Goal: Transaction & Acquisition: Purchase product/service

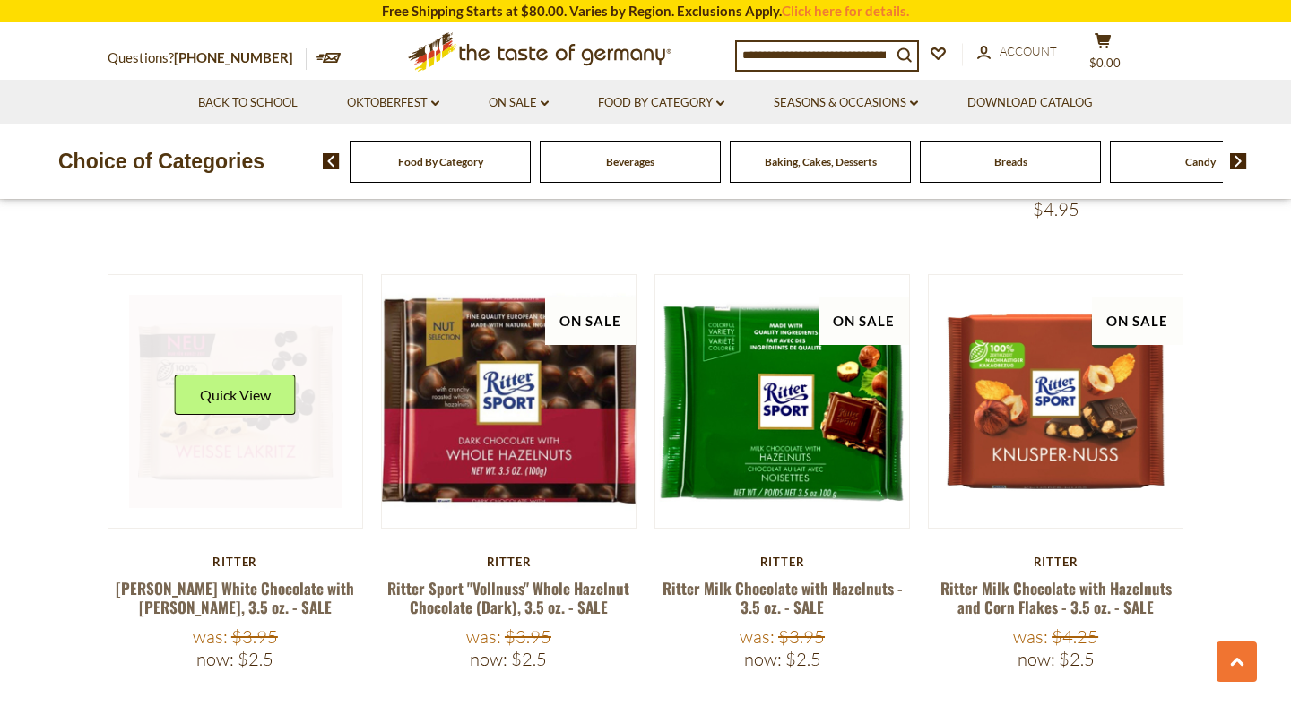
scroll to position [1857, 0]
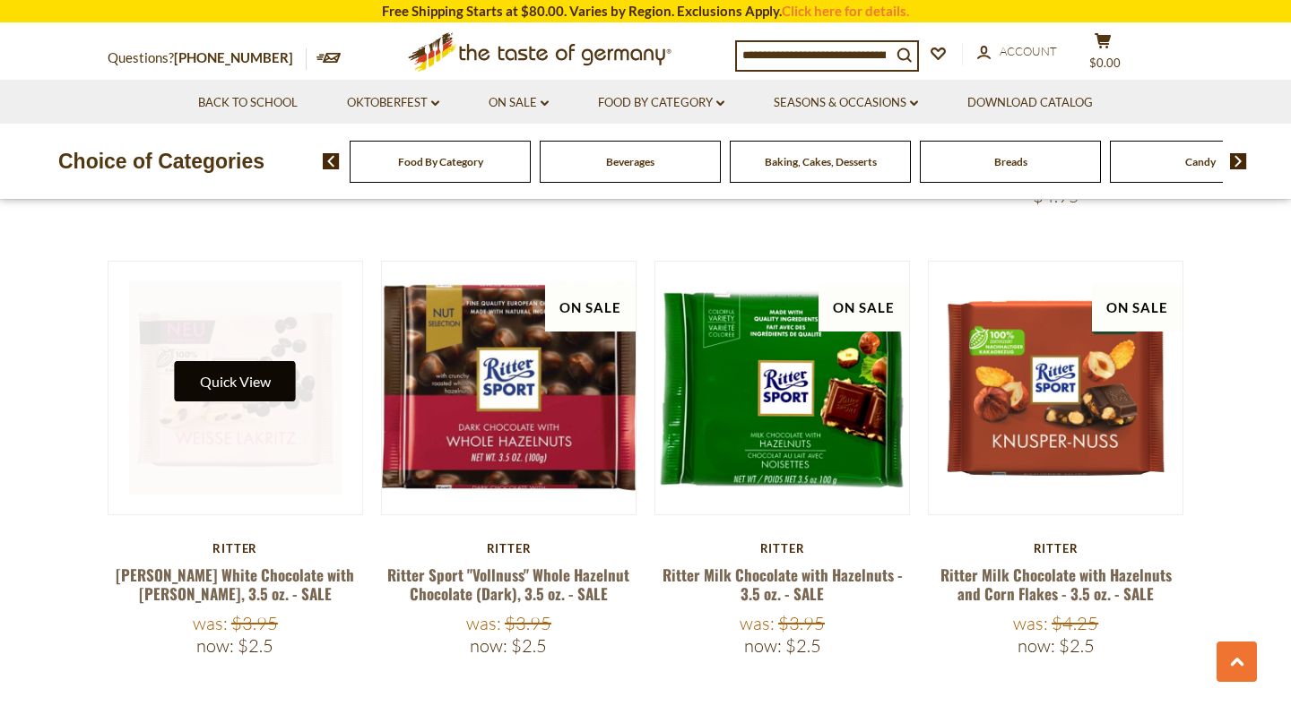
click at [250, 364] on button "Quick View" at bounding box center [235, 381] width 121 height 40
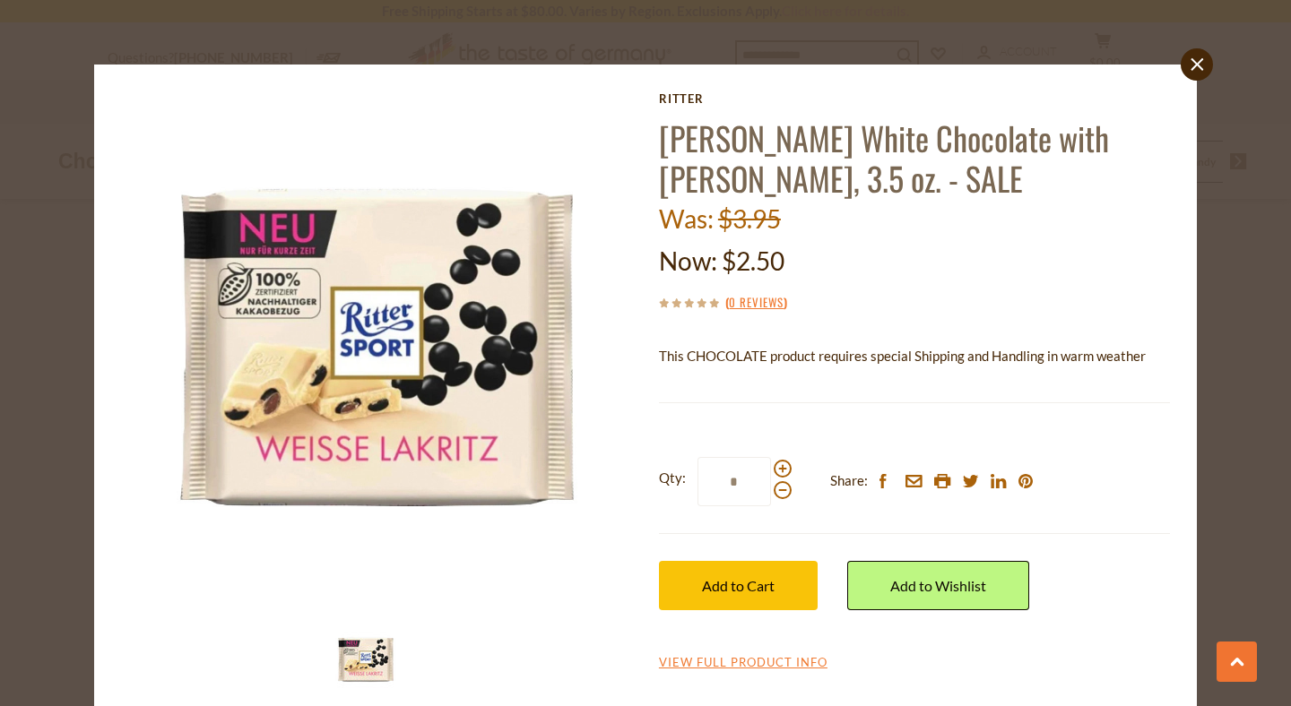
scroll to position [30, 0]
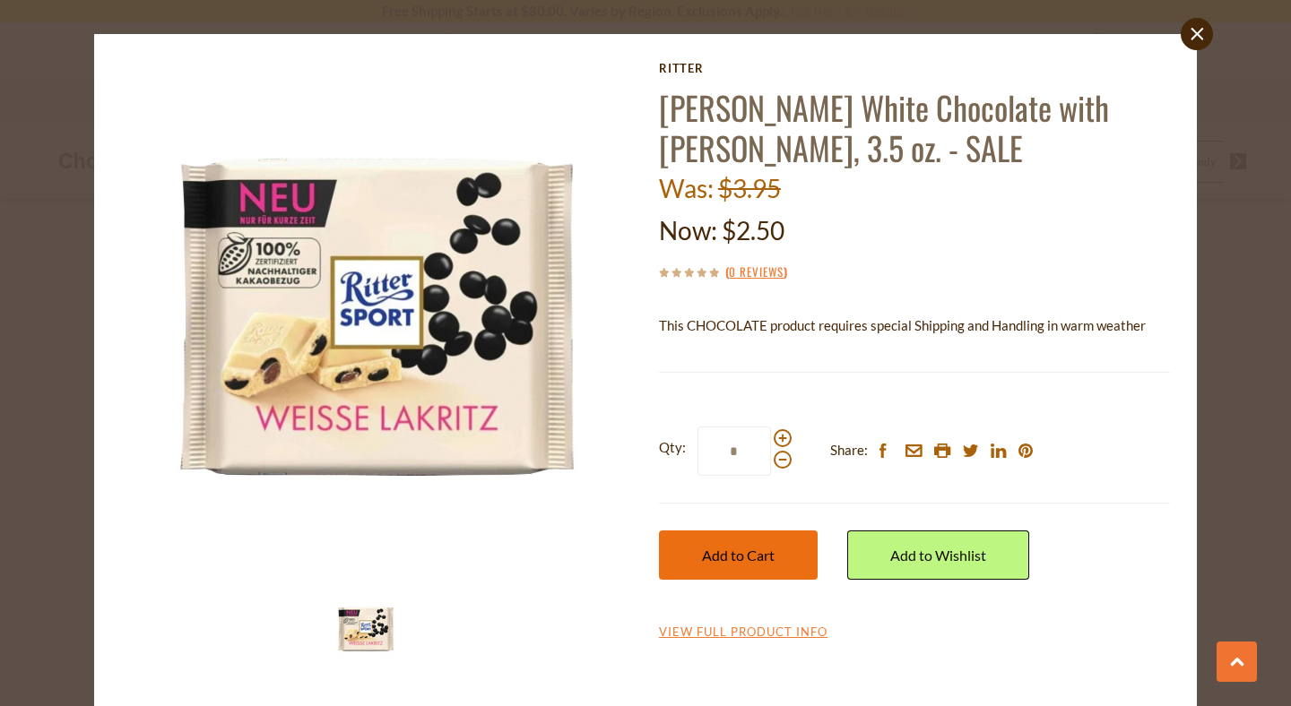
click at [743, 578] on button "Add to Cart" at bounding box center [738, 555] width 159 height 49
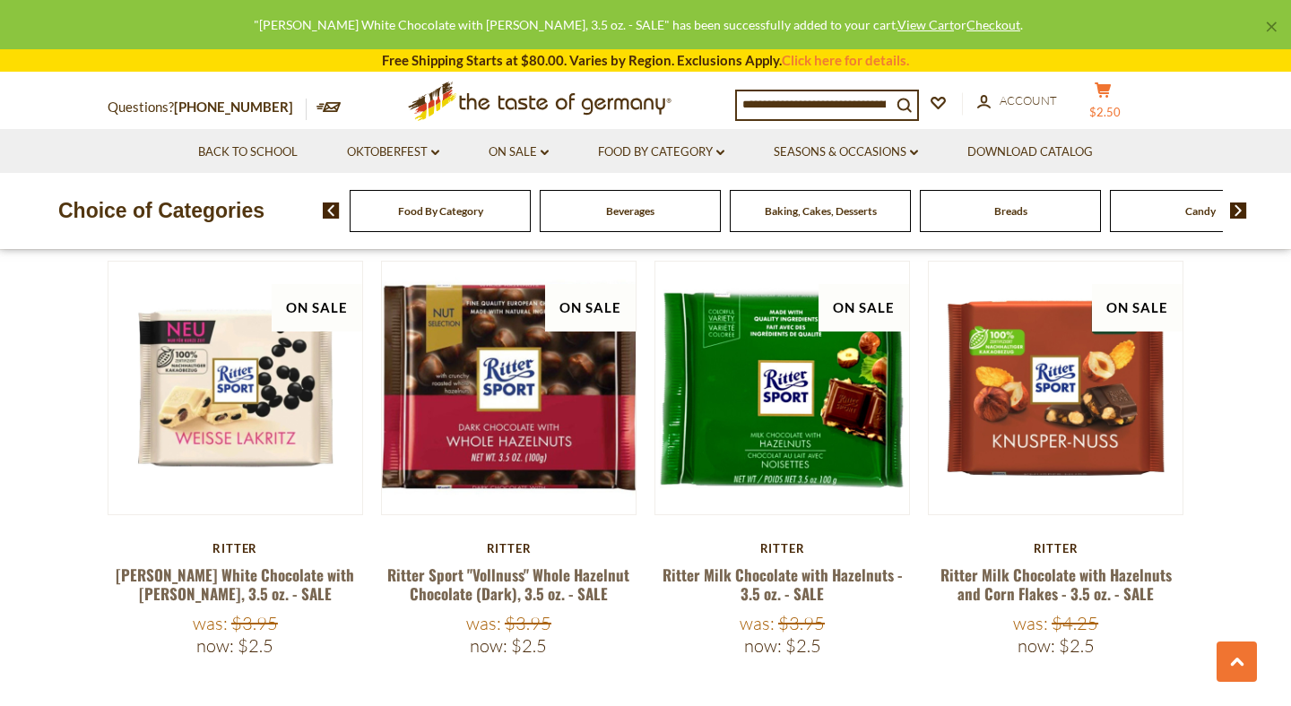
click at [1121, 107] on span "$2.50" at bounding box center [1104, 112] width 31 height 14
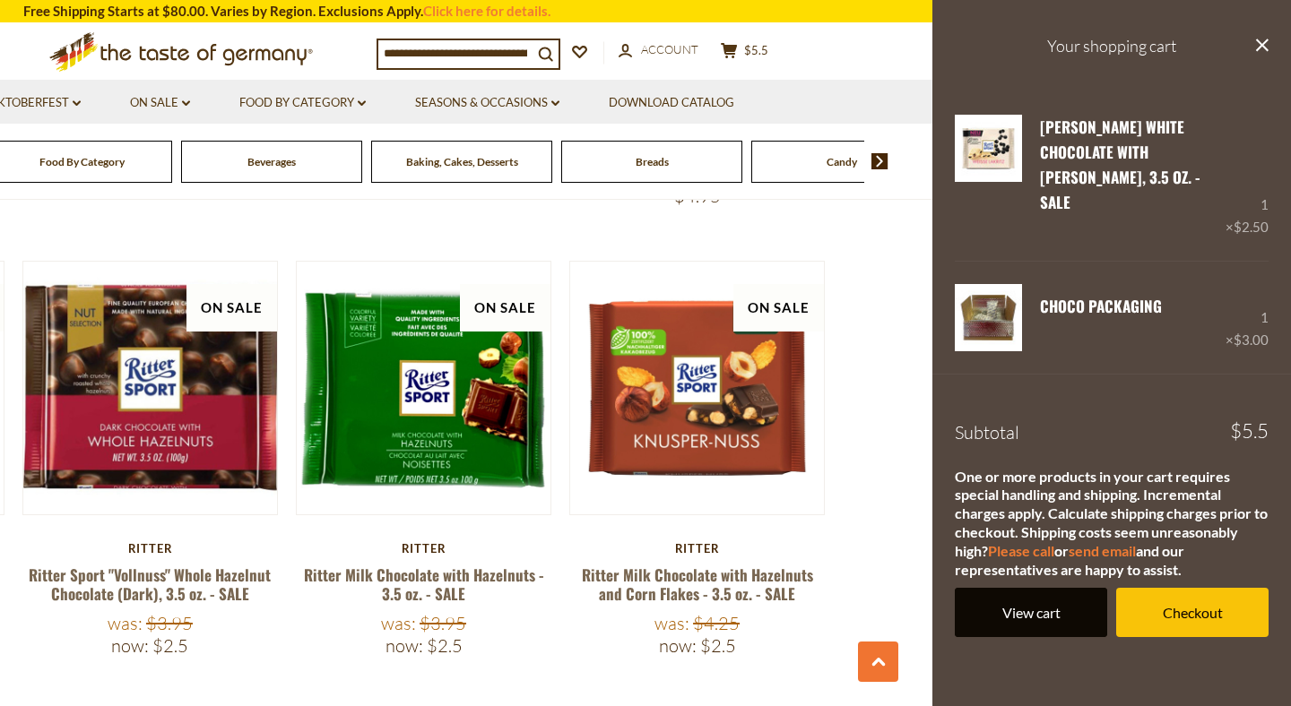
click at [1019, 588] on link "View cart" at bounding box center [1031, 612] width 152 height 49
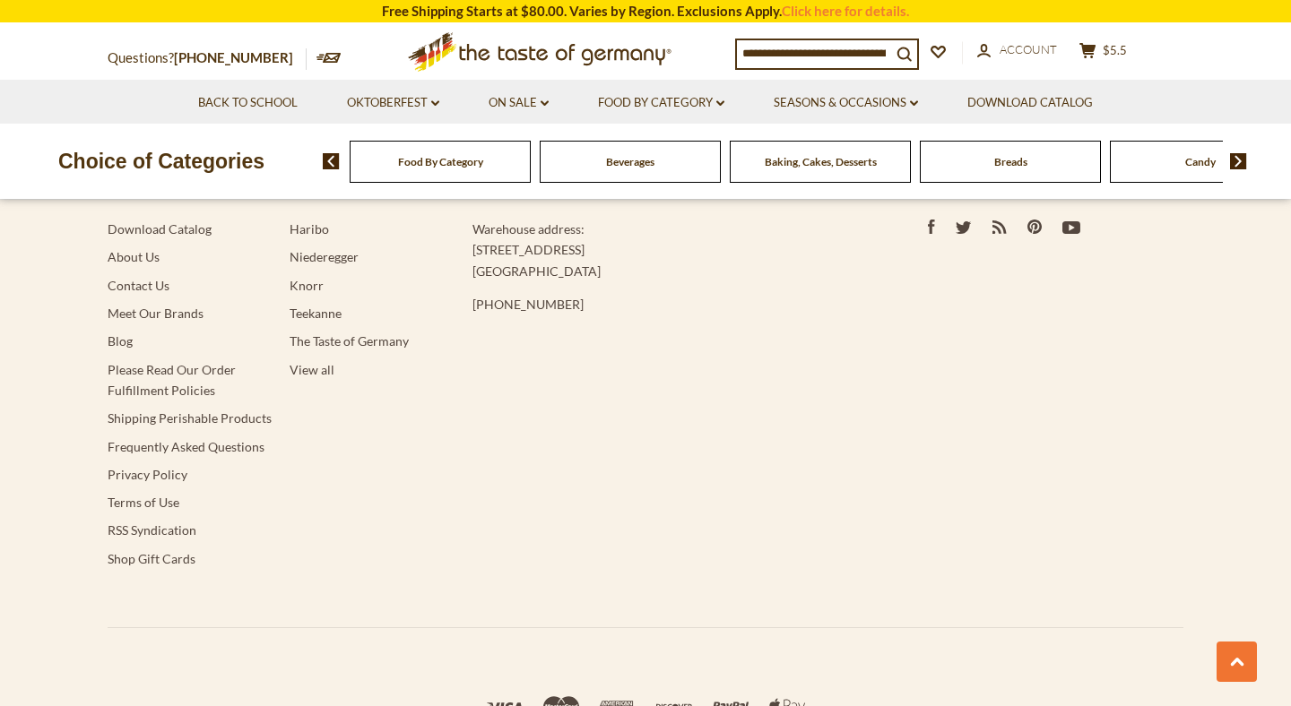
scroll to position [2186, 0]
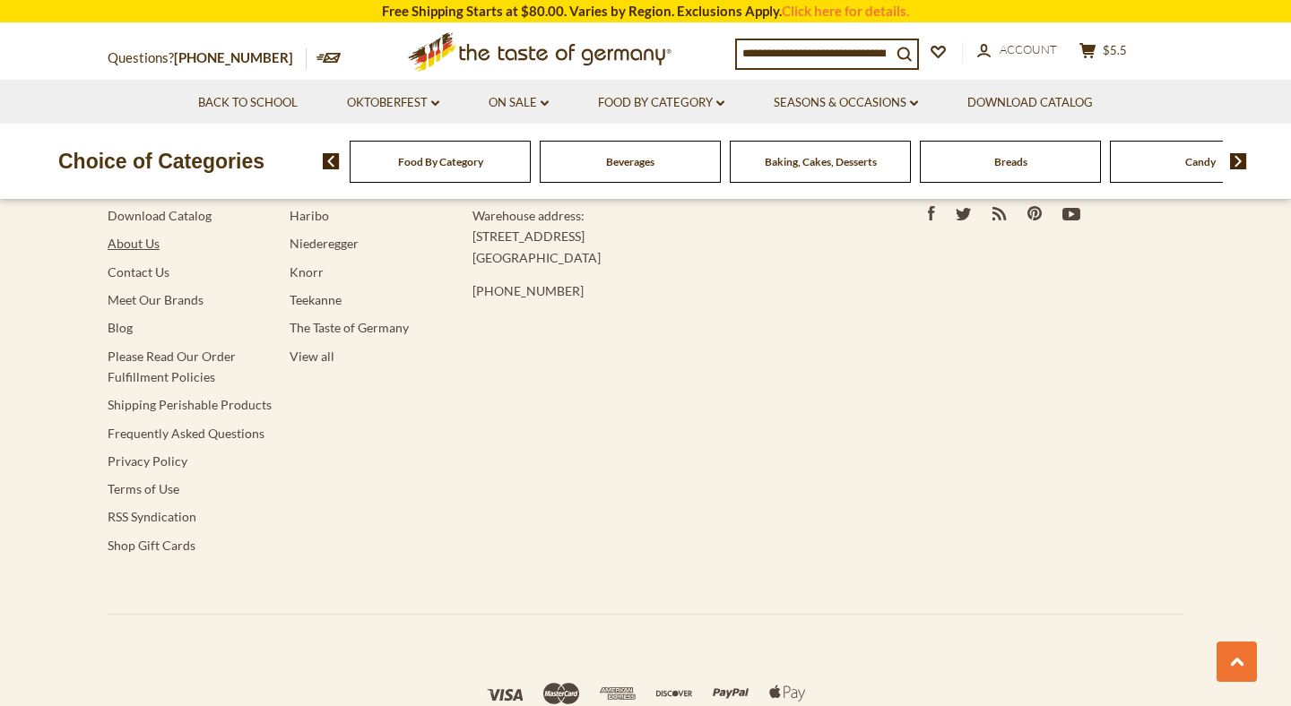
click at [142, 236] on link "About Us" at bounding box center [134, 243] width 52 height 15
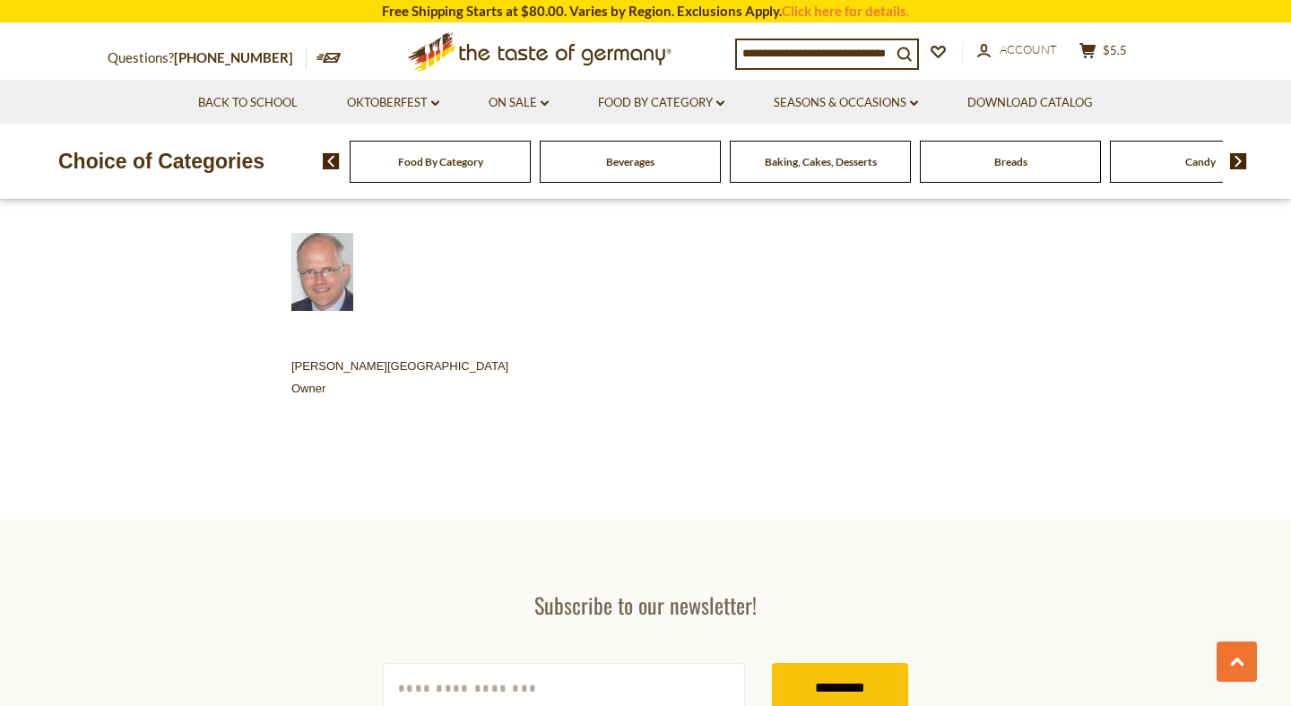
scroll to position [879, 0]
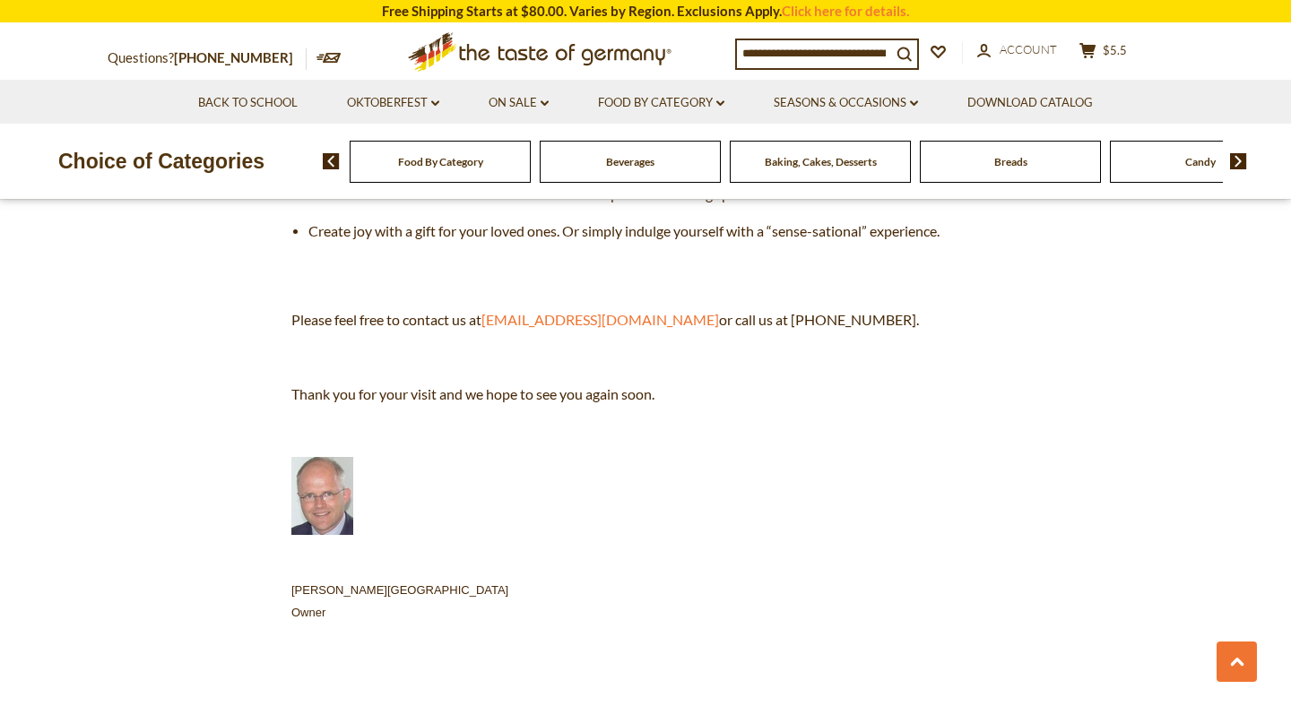
click at [401, 584] on span "Arnim von Friedeburg" at bounding box center [399, 590] width 217 height 13
copy span "Arnim von Friedeburg"
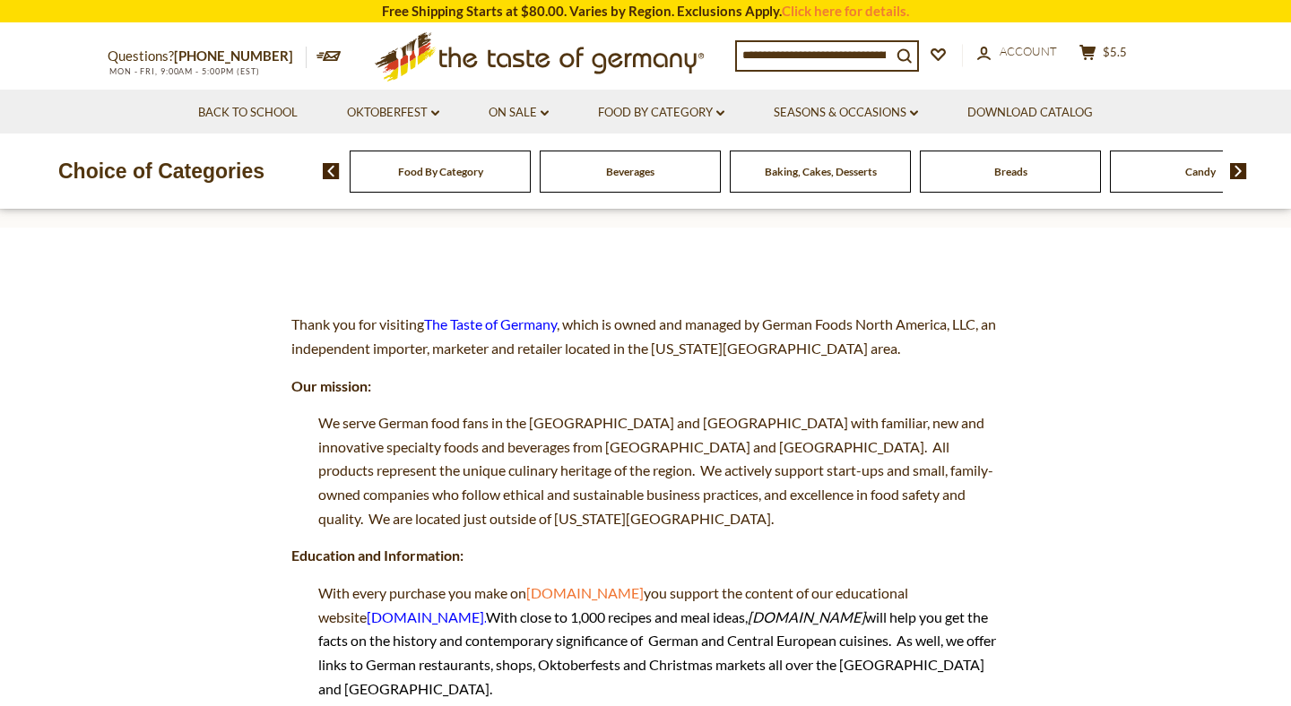
scroll to position [0, 0]
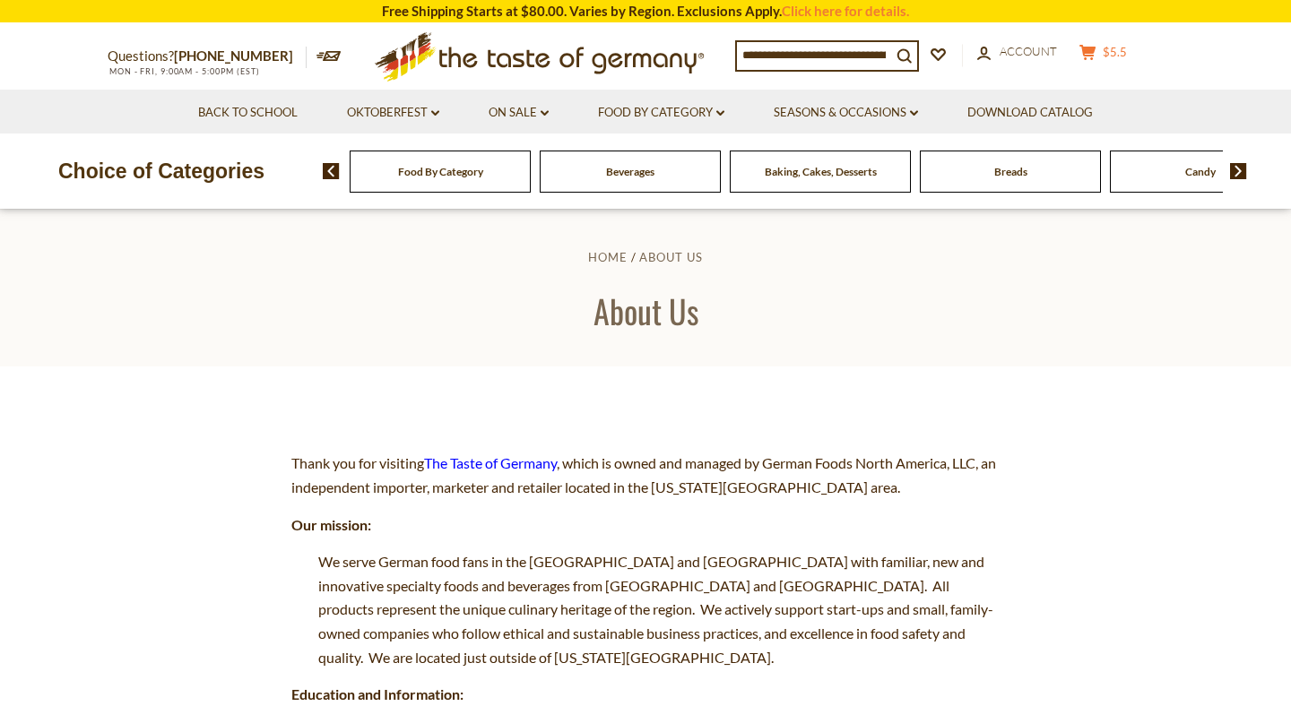
click at [1118, 52] on span "$5.5" at bounding box center [1115, 52] width 24 height 14
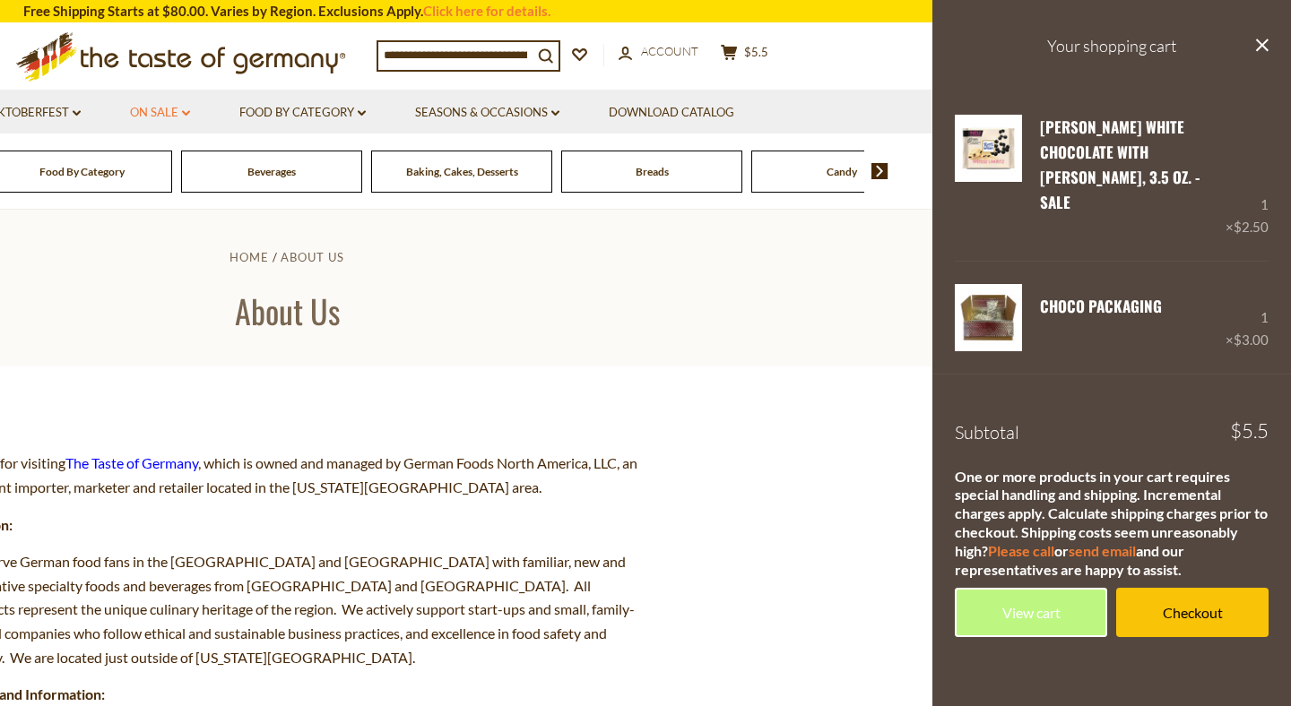
click at [167, 116] on link "On Sale dropdown_arrow" at bounding box center [160, 113] width 60 height 20
click at [168, 164] on link "All On Sale" at bounding box center [152, 160] width 65 height 16
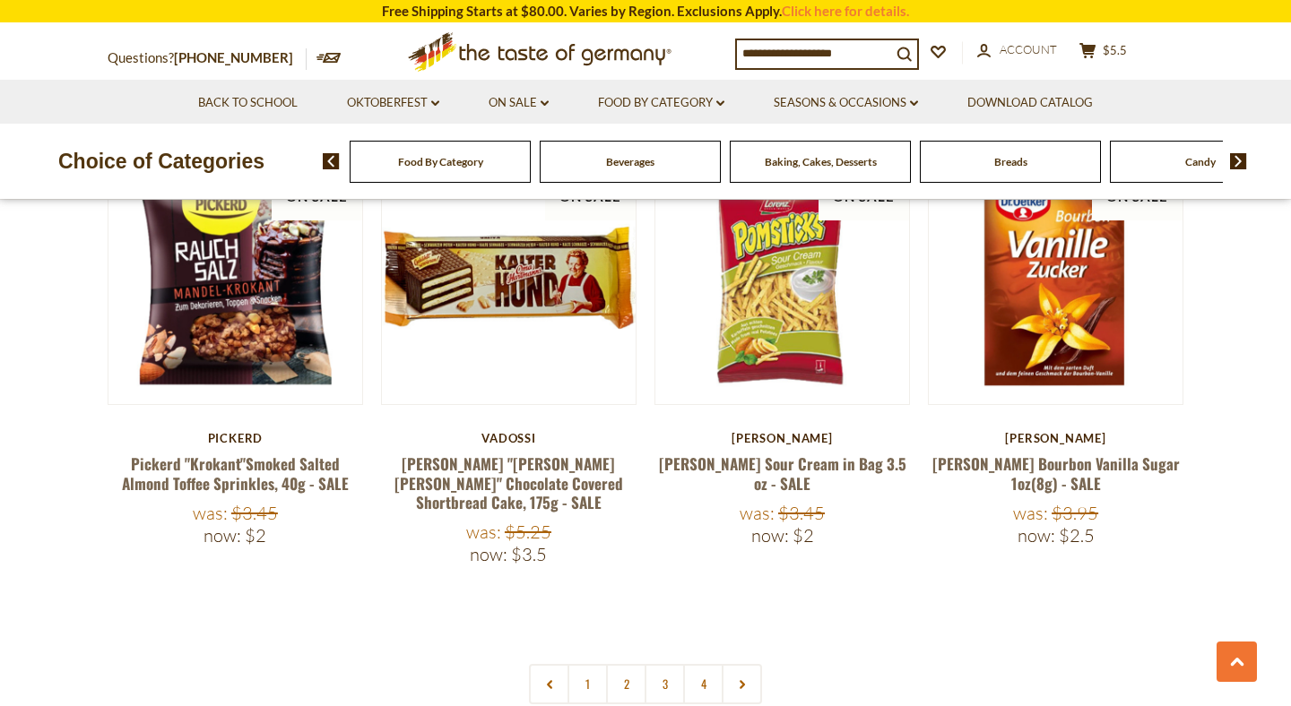
scroll to position [4025, 0]
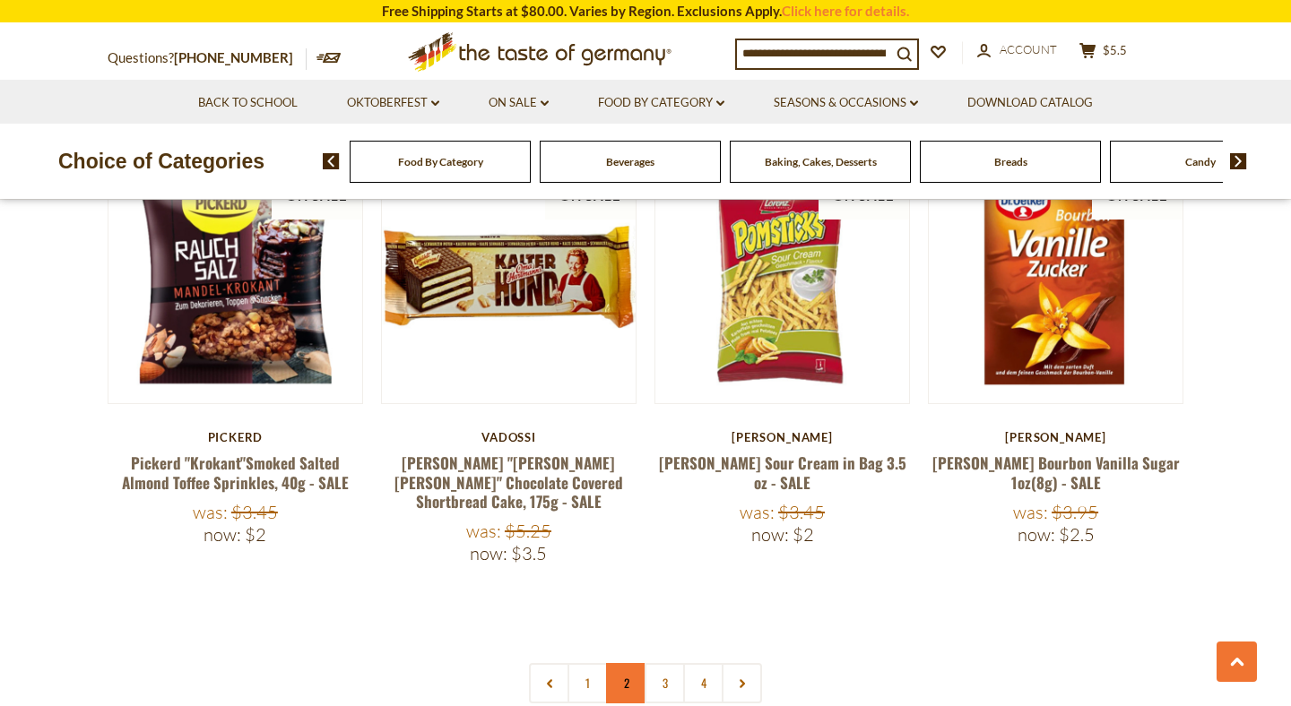
click at [628, 663] on link "2" at bounding box center [626, 683] width 40 height 40
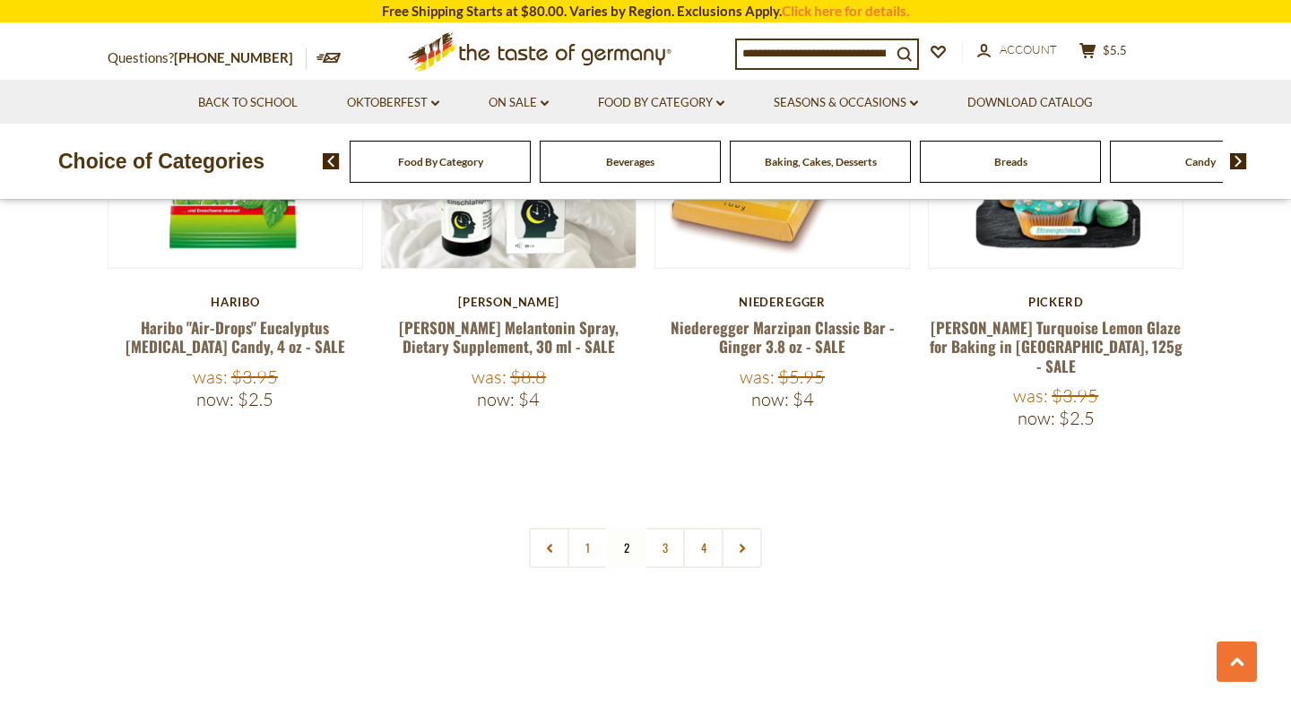
scroll to position [4119, 0]
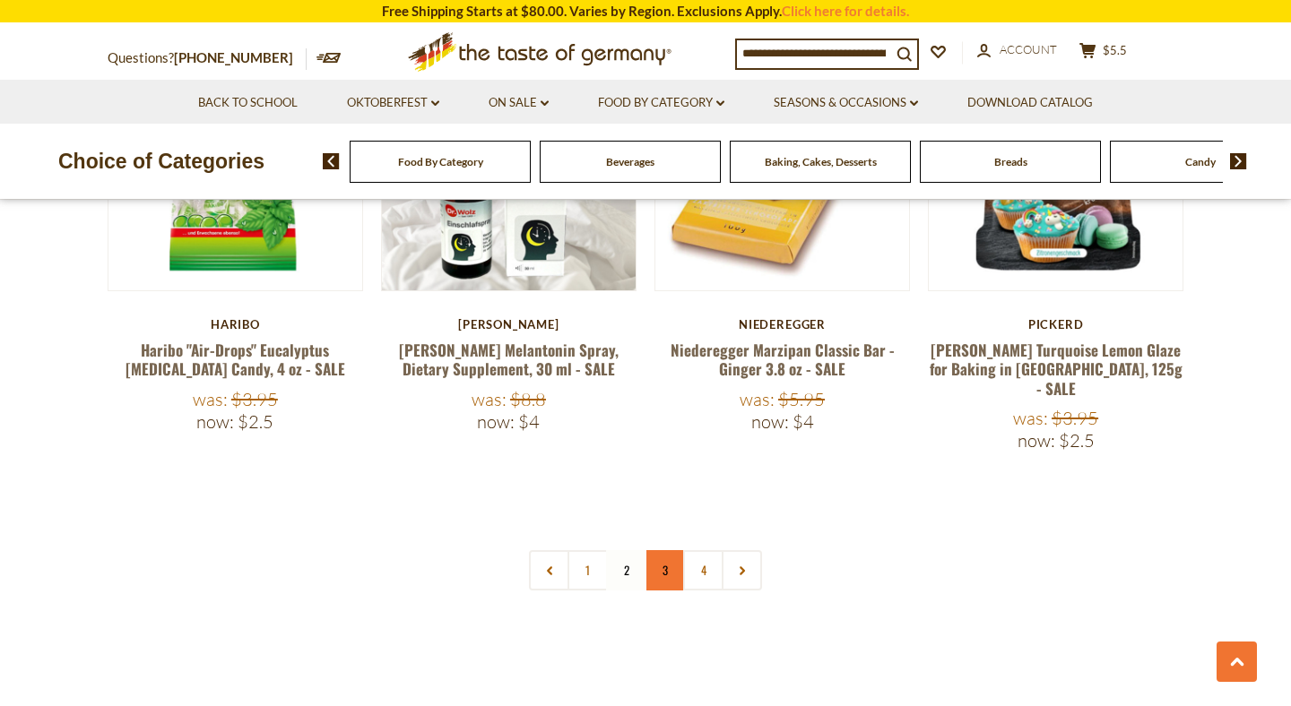
click at [649, 550] on link "3" at bounding box center [665, 570] width 40 height 40
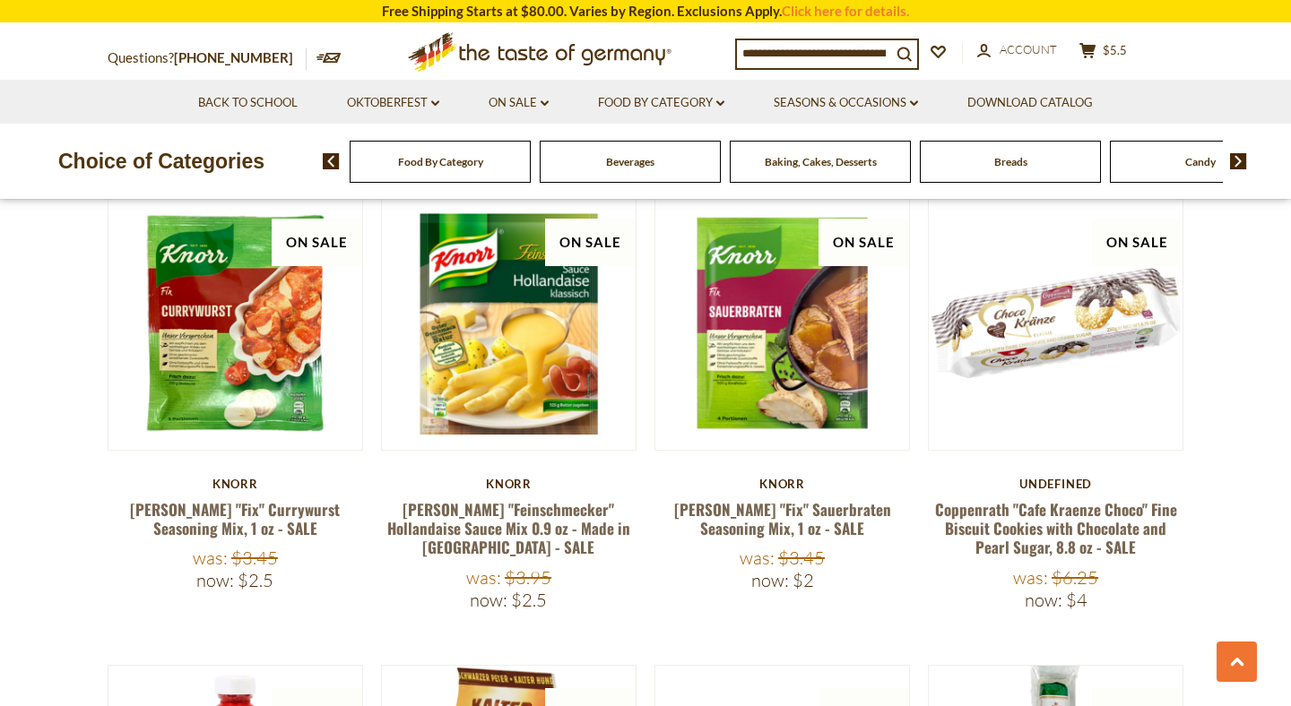
scroll to position [326, 0]
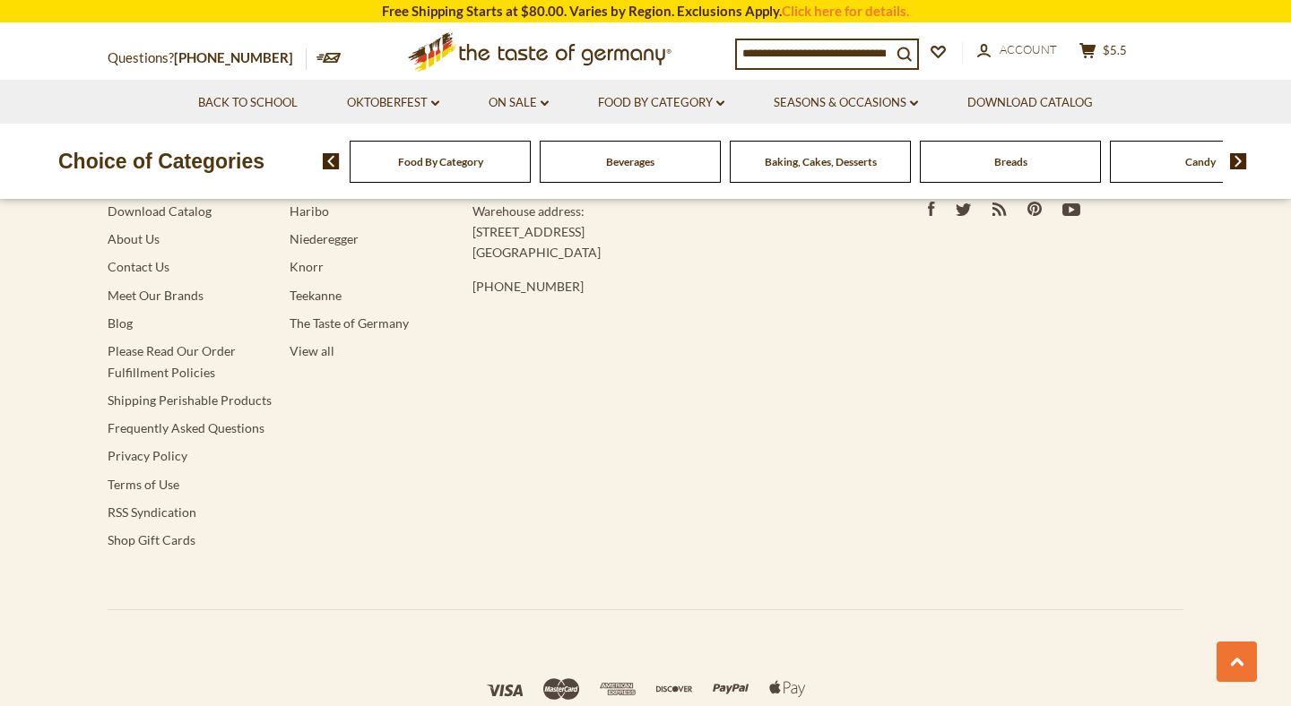
scroll to position [1771, 0]
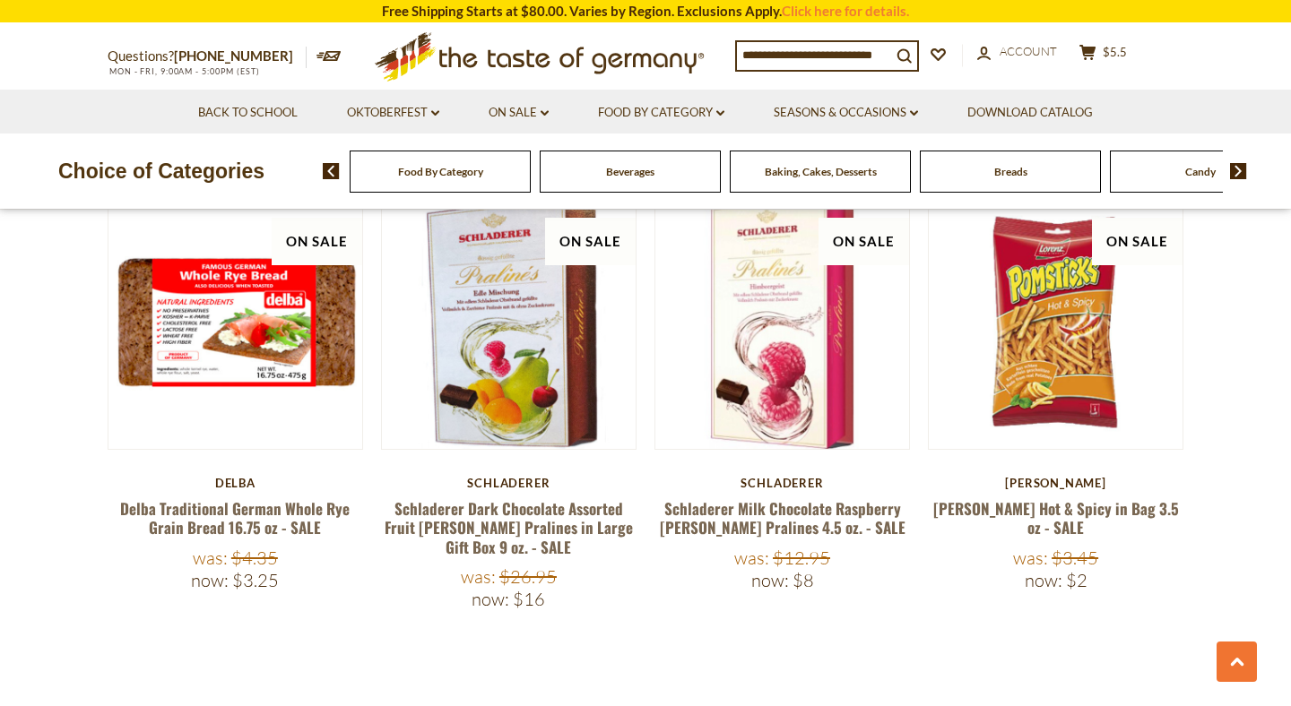
scroll to position [4257, 0]
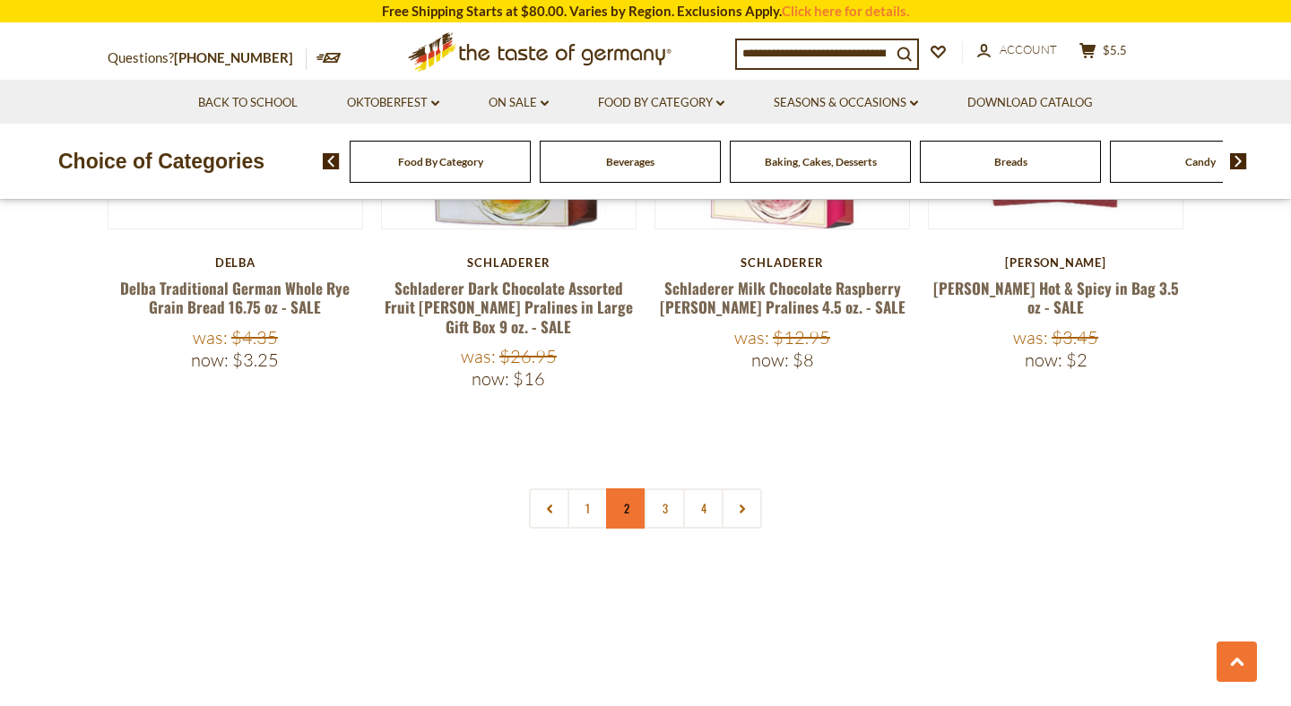
click at [624, 489] on link "2" at bounding box center [626, 509] width 40 height 40
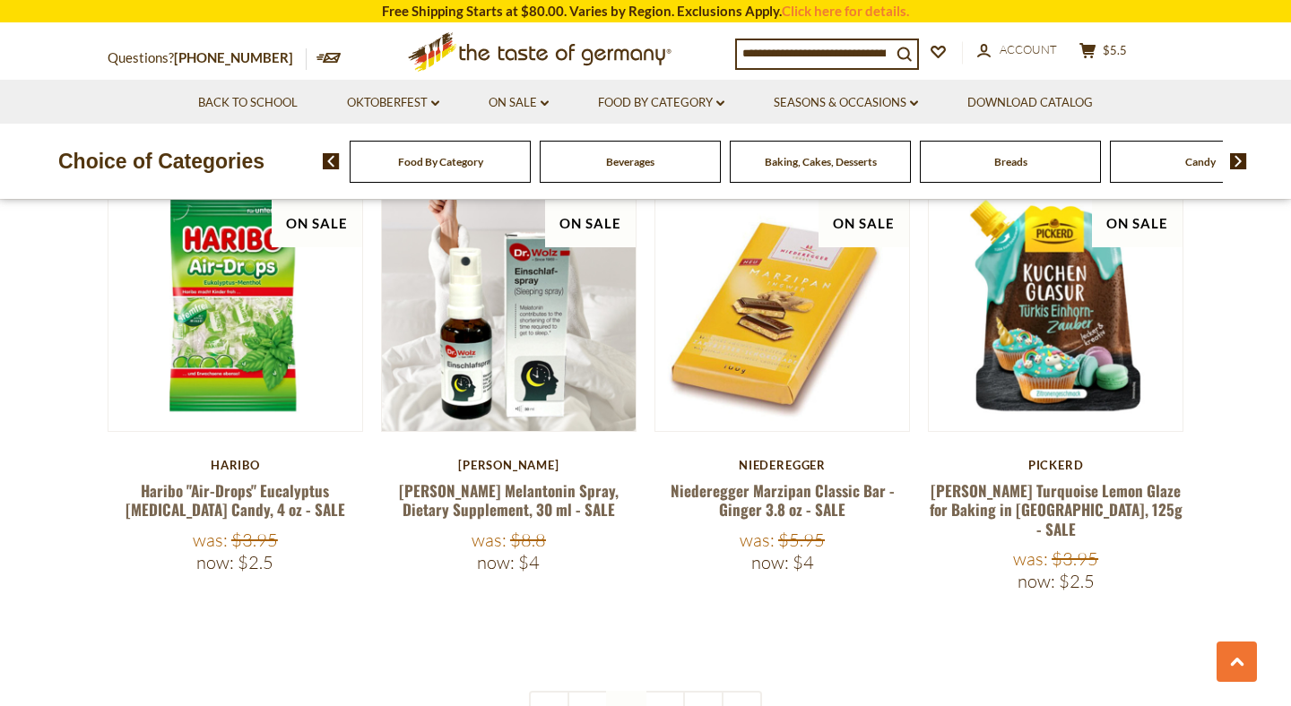
scroll to position [3979, 0]
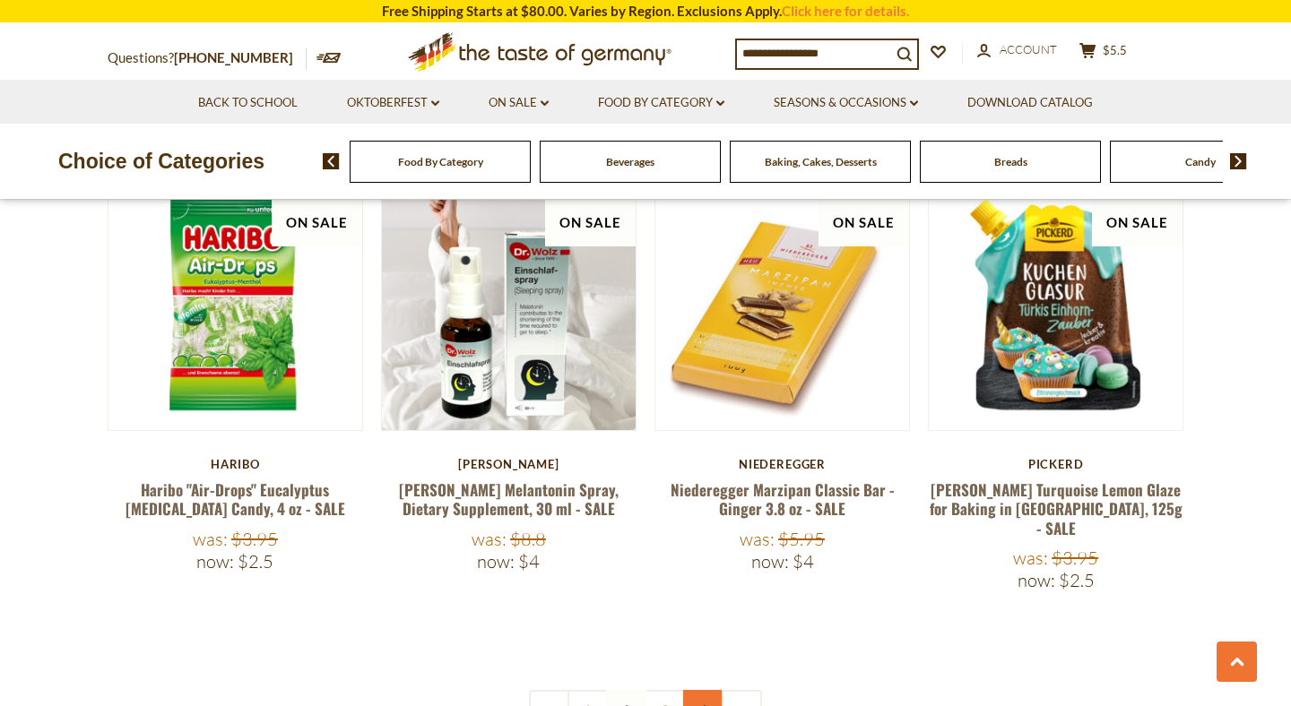
click at [698, 690] on link "4" at bounding box center [703, 710] width 40 height 40
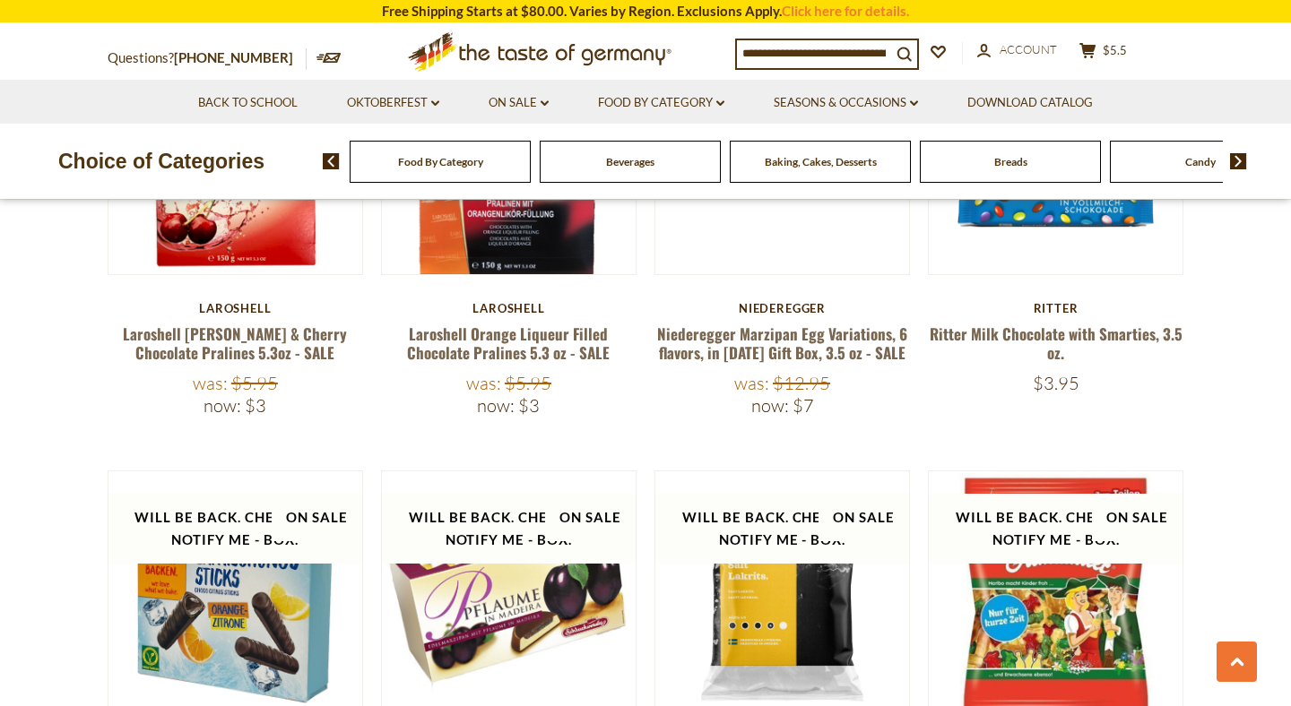
scroll to position [2900, 0]
